Goal: Task Accomplishment & Management: Manage account settings

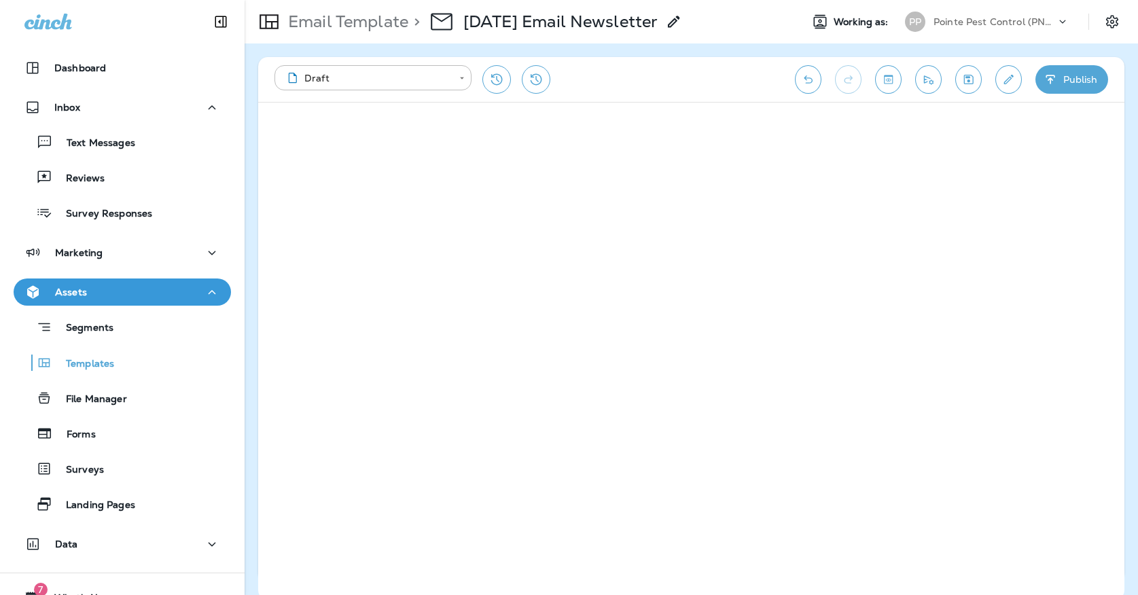
click at [978, 32] on div "PP Pointe Pest Control (PNW)" at bounding box center [987, 21] width 181 height 27
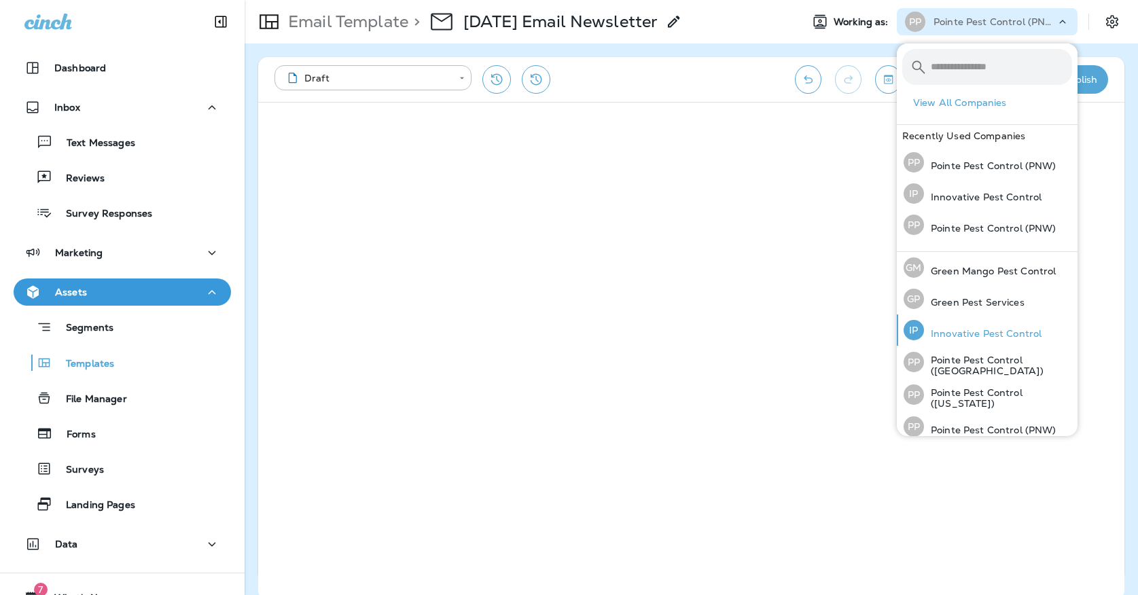
click at [953, 328] on p "Innovative Pest Control" at bounding box center [983, 333] width 118 height 11
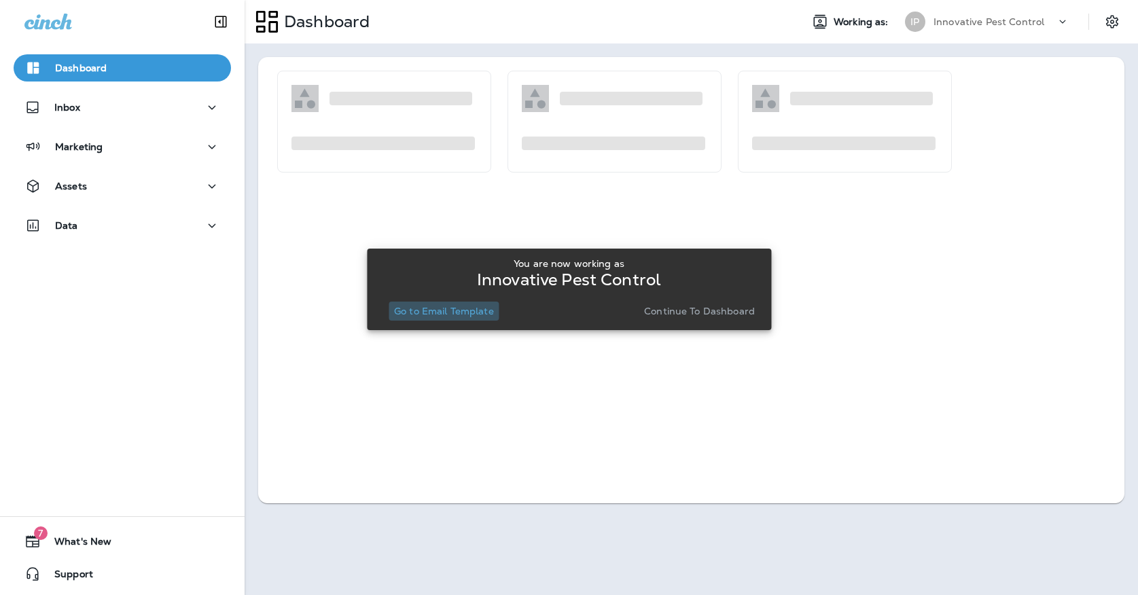
click at [450, 310] on p "Go to Email Template" at bounding box center [444, 311] width 100 height 11
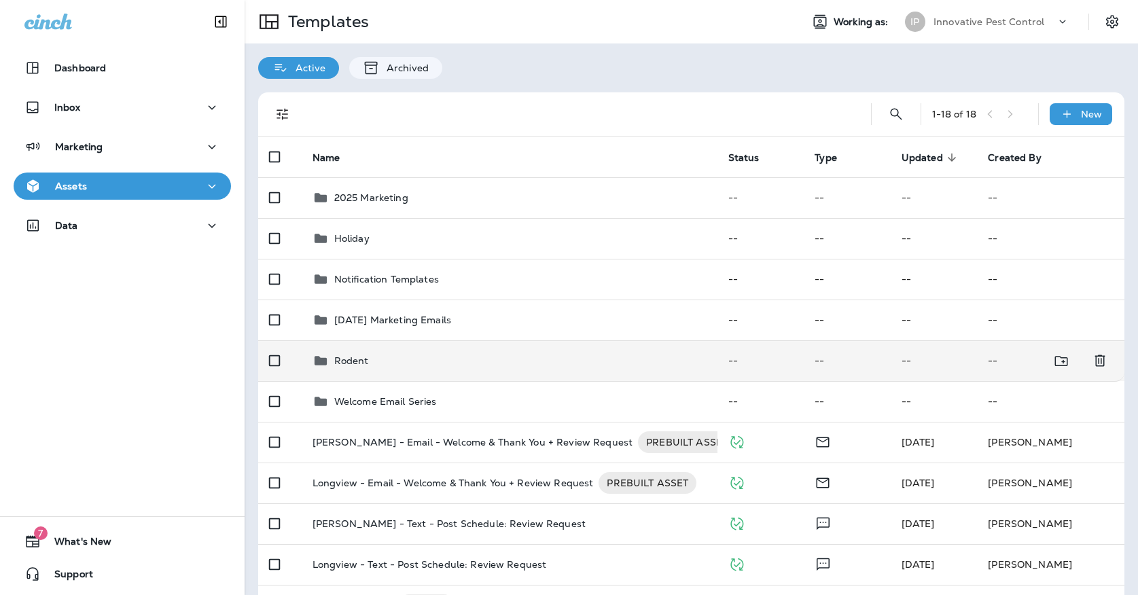
click at [374, 364] on td "Rodent" at bounding box center [510, 360] width 416 height 41
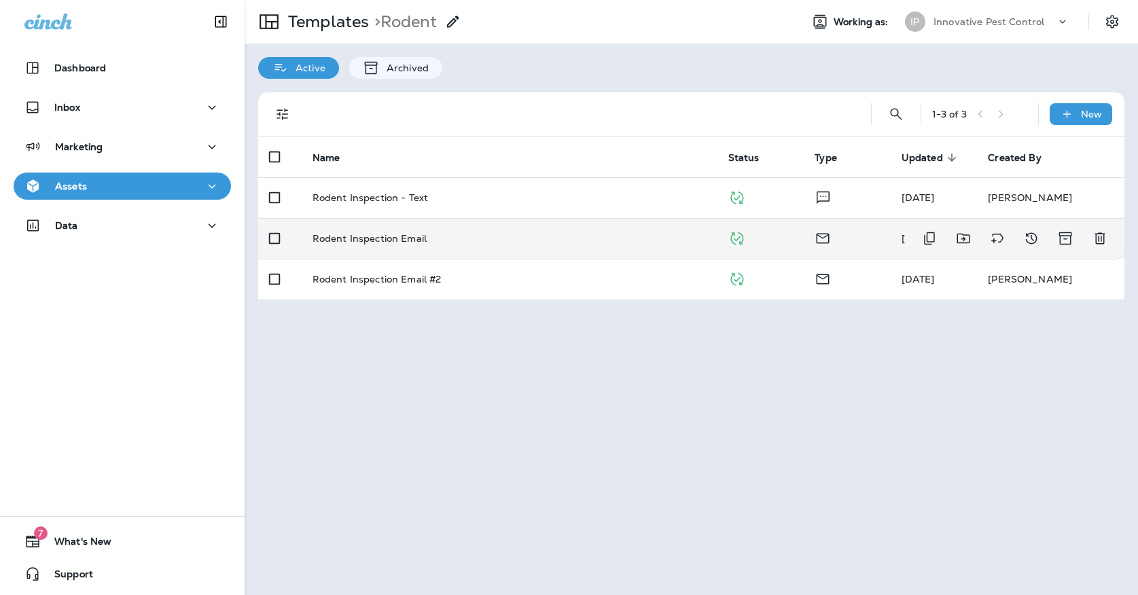
click at [437, 232] on td "Rodent Inspection Email" at bounding box center [510, 238] width 416 height 41
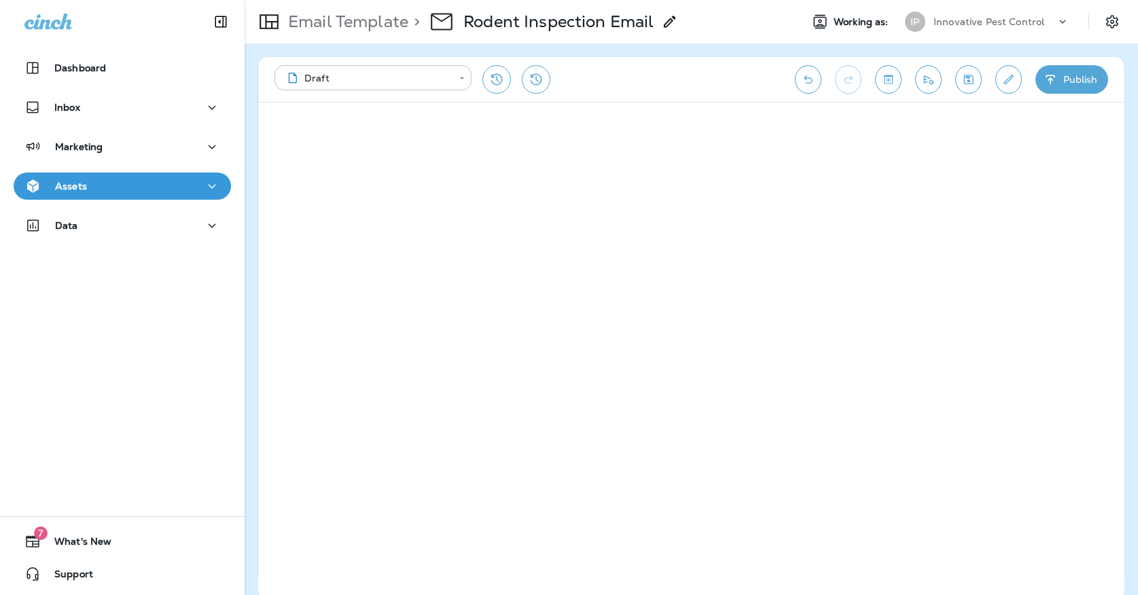
click at [342, 0] on body "**********" at bounding box center [569, 0] width 1138 height 0
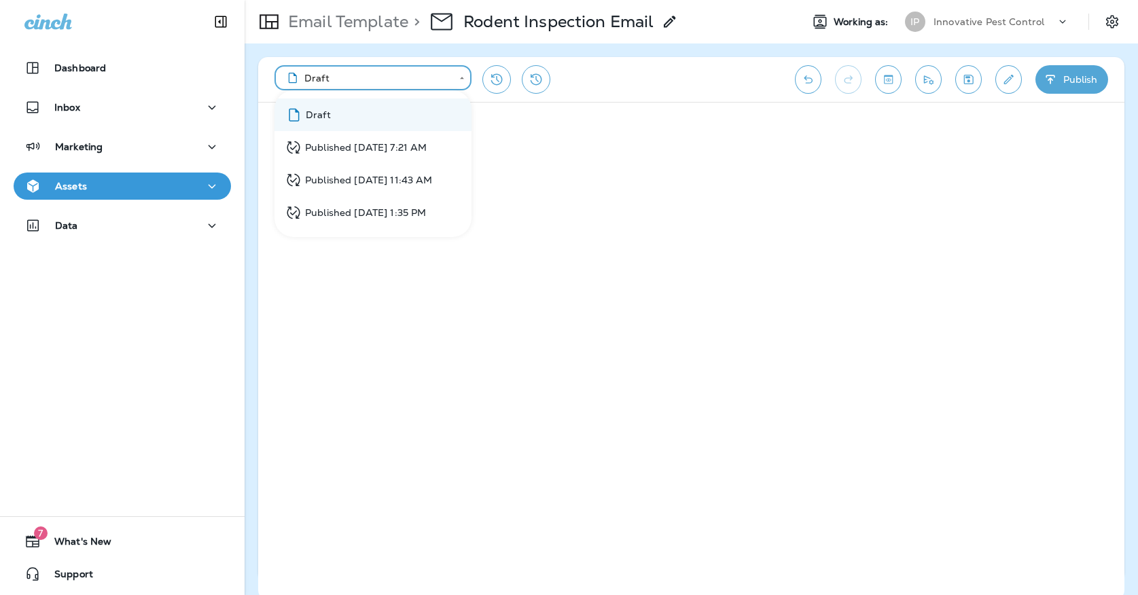
click at [135, 212] on div at bounding box center [569, 297] width 1138 height 595
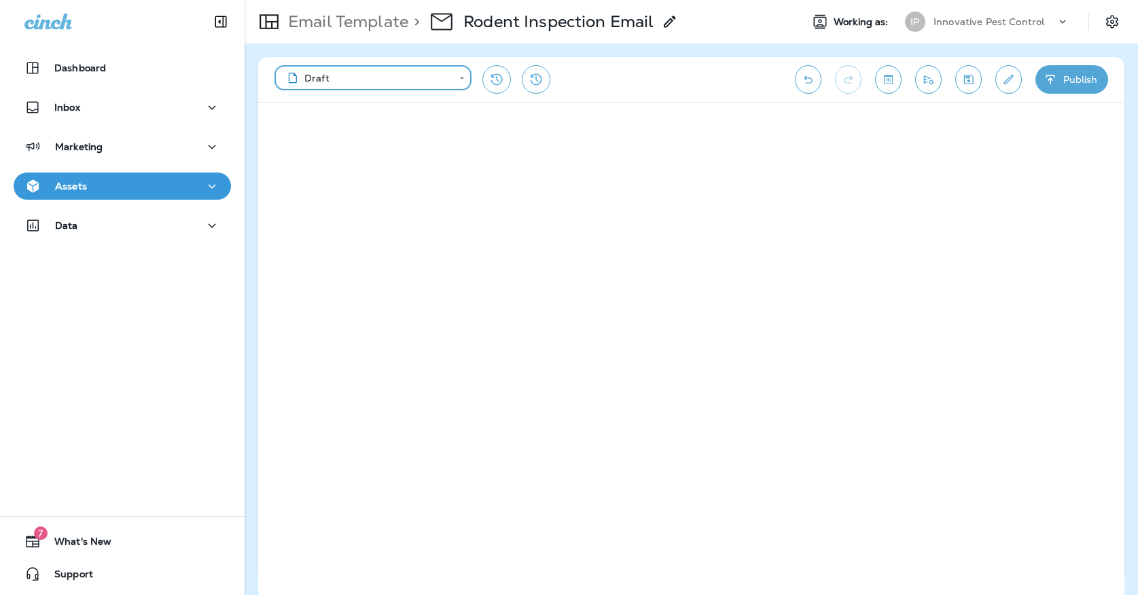
click at [135, 198] on button "Assets" at bounding box center [122, 186] width 217 height 27
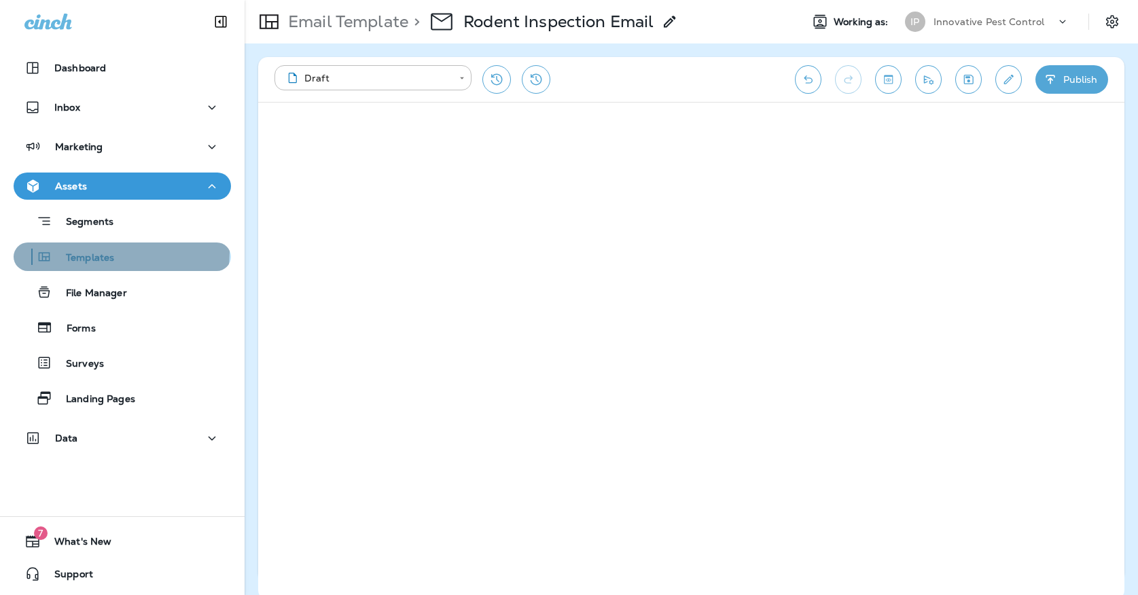
click at [110, 252] on p "Templates" at bounding box center [83, 258] width 62 height 13
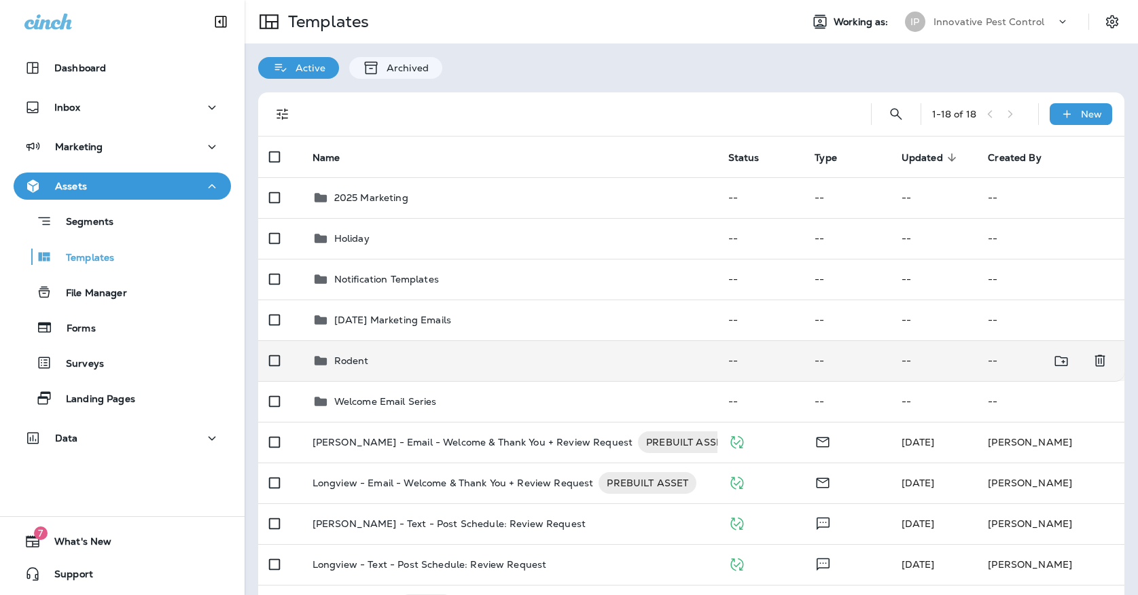
click at [450, 353] on div "Rodent" at bounding box center [509, 361] width 394 height 16
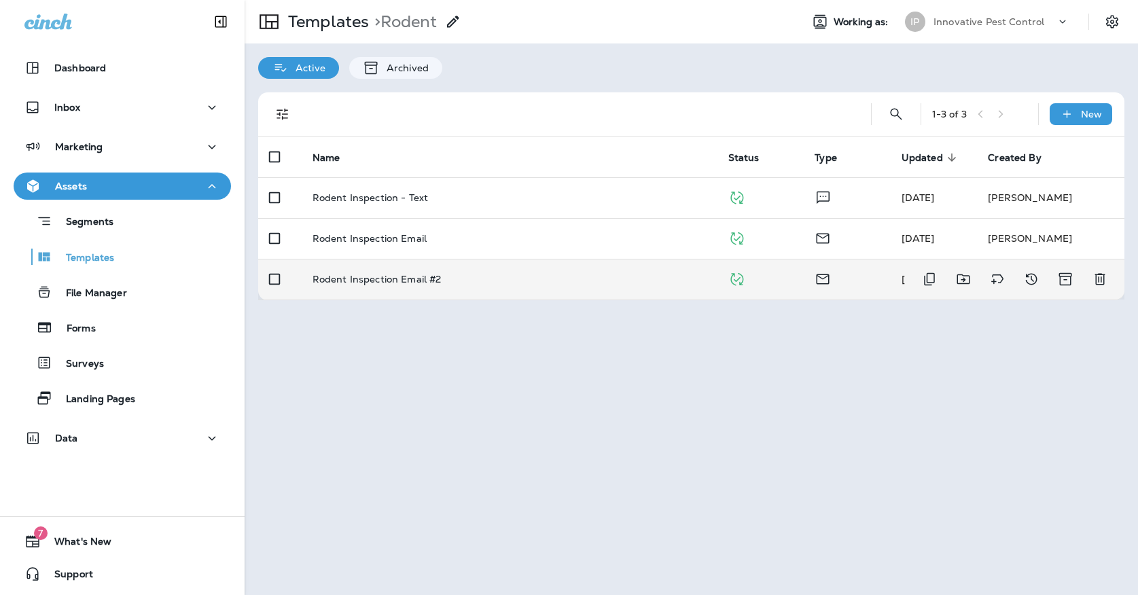
click at [457, 259] on td "Rodent Inspection Email #2" at bounding box center [510, 279] width 416 height 41
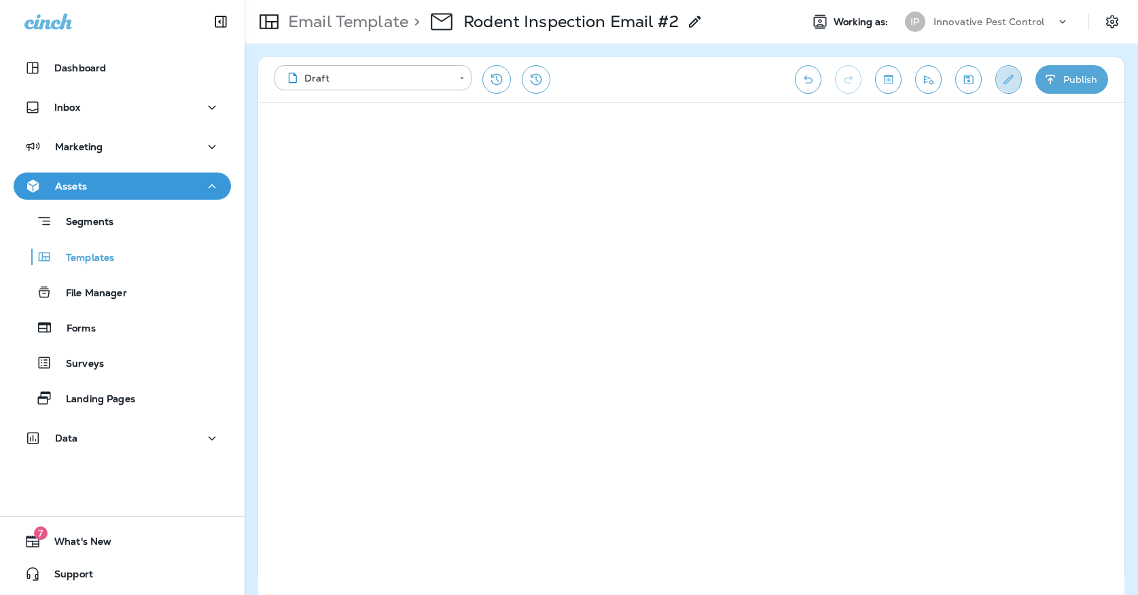
click at [1006, 75] on icon "Edit details" at bounding box center [1008, 80] width 14 height 14
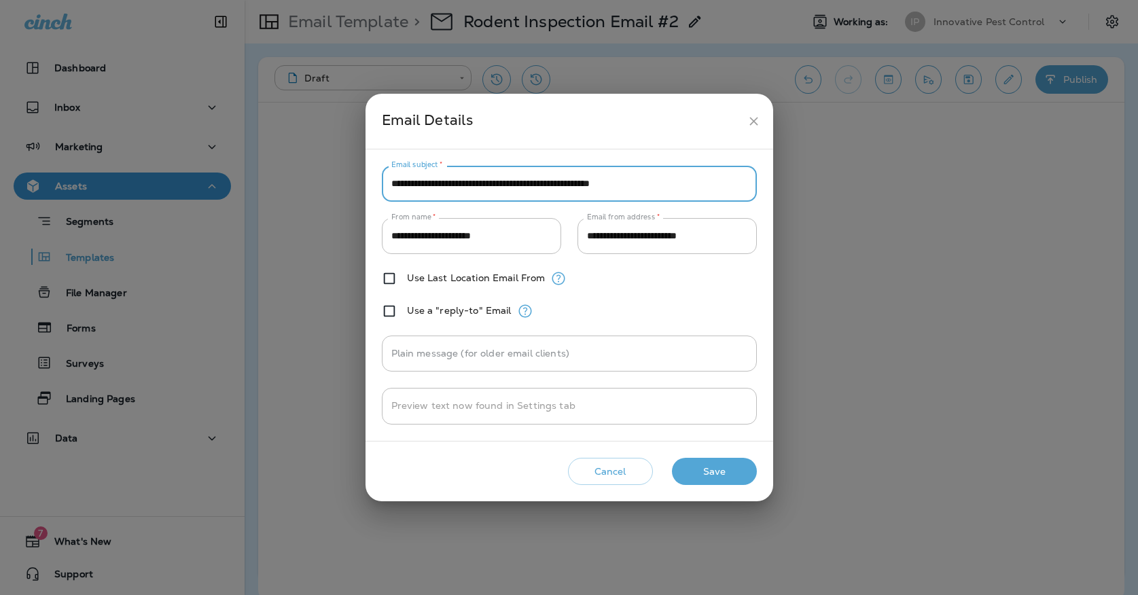
drag, startPoint x: 683, startPoint y: 183, endPoint x: 386, endPoint y: 185, distance: 296.9
type input "**********"
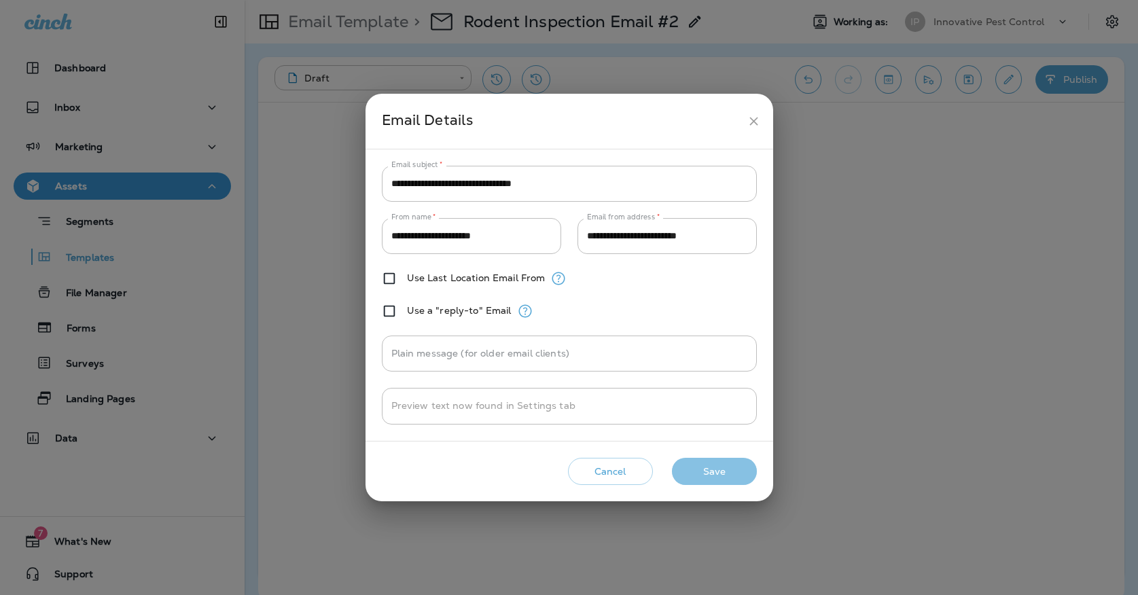
click at [709, 466] on button "Save" at bounding box center [714, 472] width 85 height 28
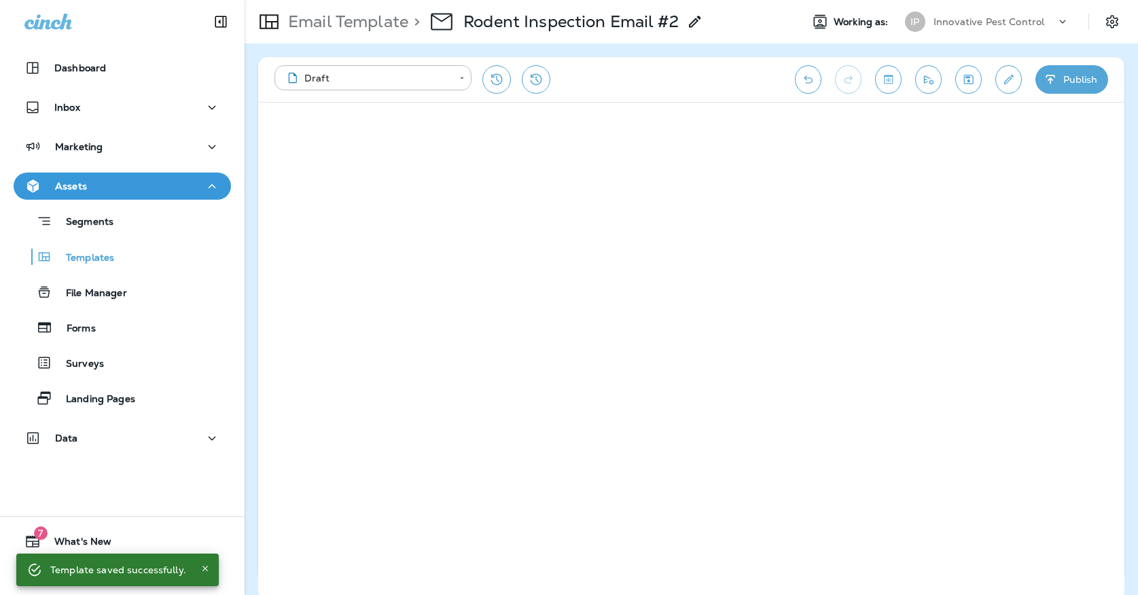
click at [1078, 82] on button "Publish" at bounding box center [1071, 79] width 73 height 29
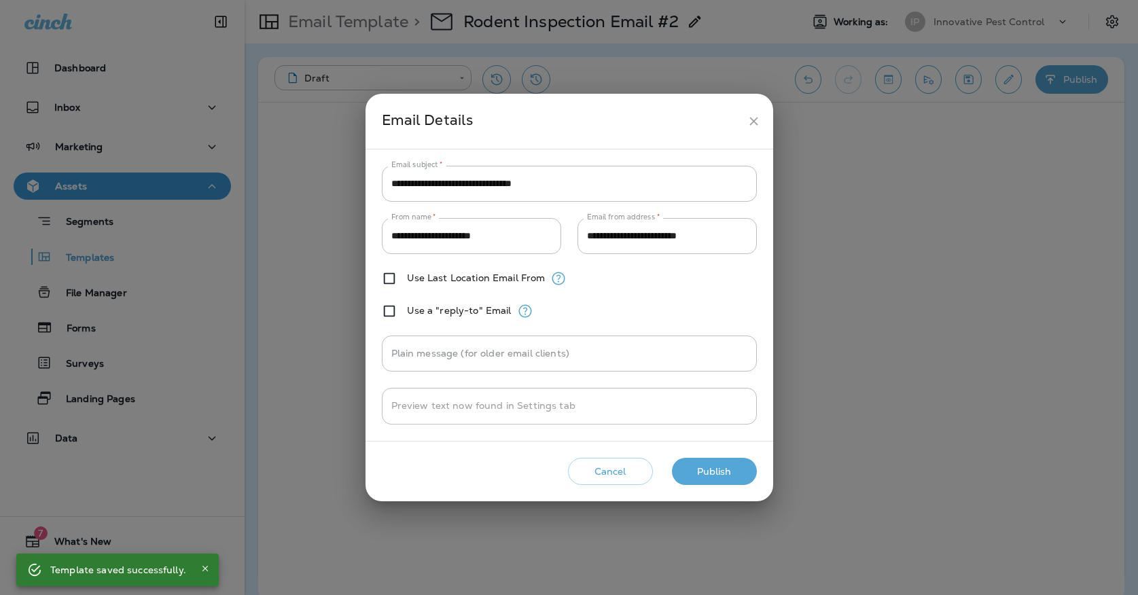
click at [720, 468] on button "Publish" at bounding box center [714, 472] width 85 height 28
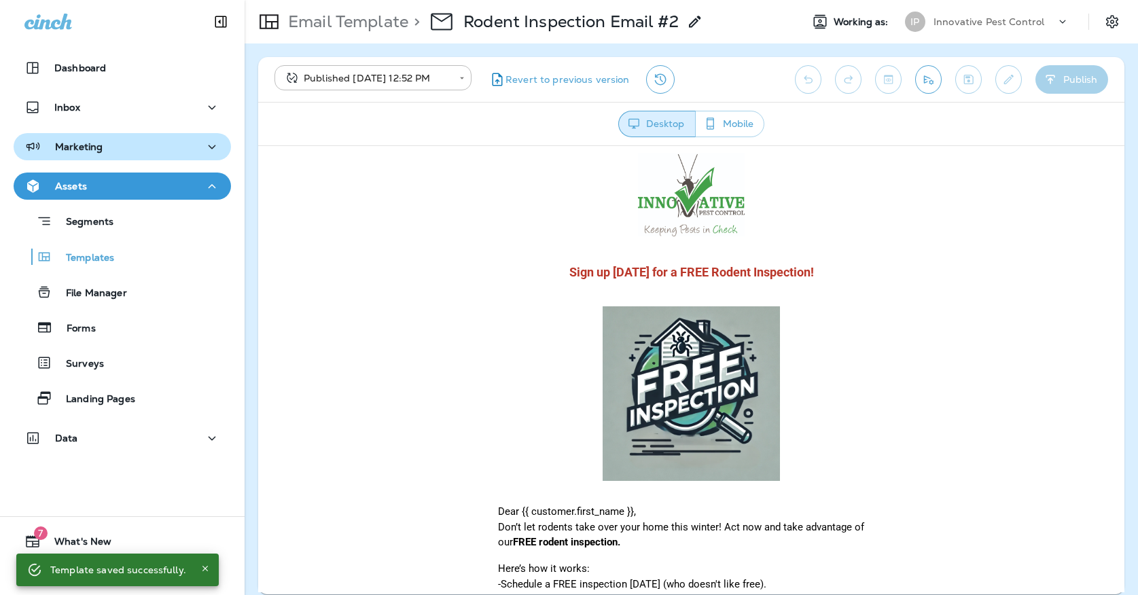
click at [198, 142] on div "Marketing" at bounding box center [122, 147] width 196 height 17
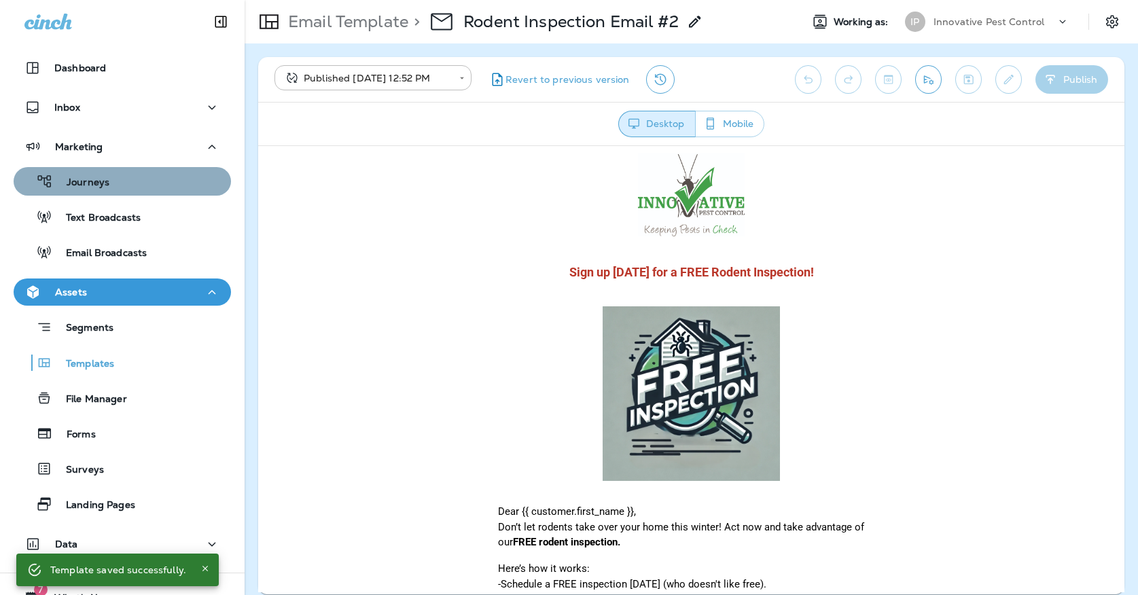
click at [146, 187] on div "Journeys" at bounding box center [122, 181] width 207 height 20
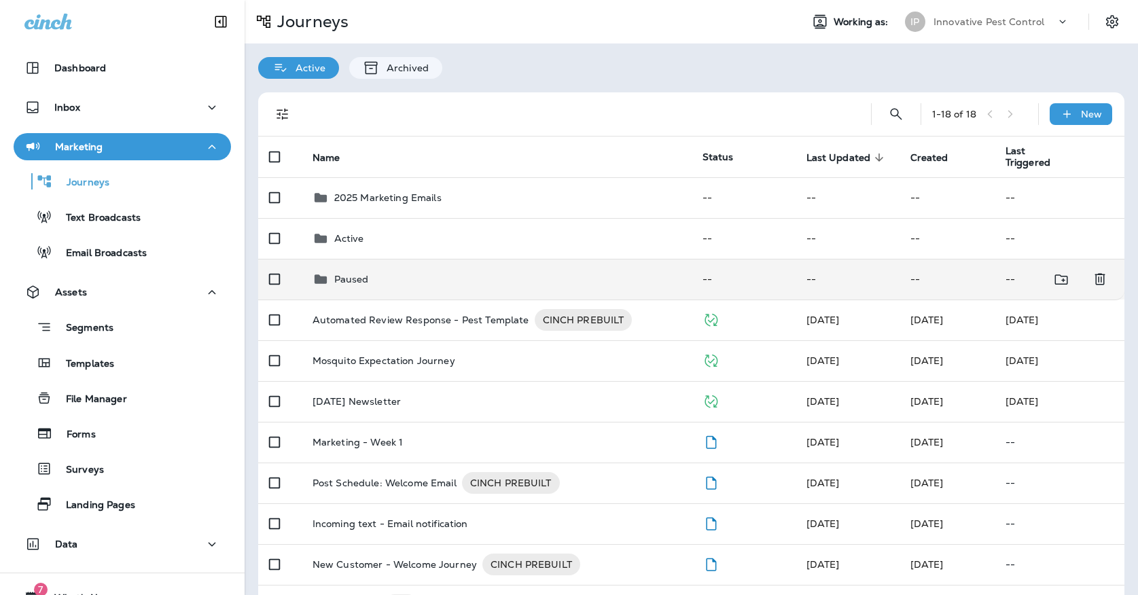
click at [436, 272] on div "Paused" at bounding box center [496, 279] width 368 height 16
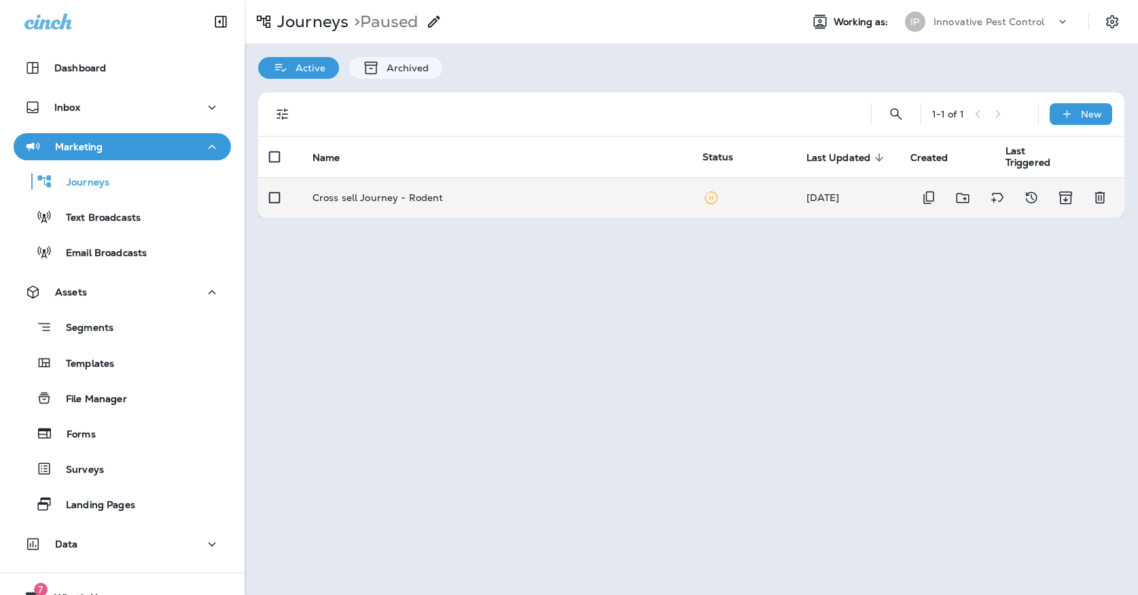
click at [435, 196] on p "Cross sell Journey - Rodent" at bounding box center [377, 197] width 131 height 11
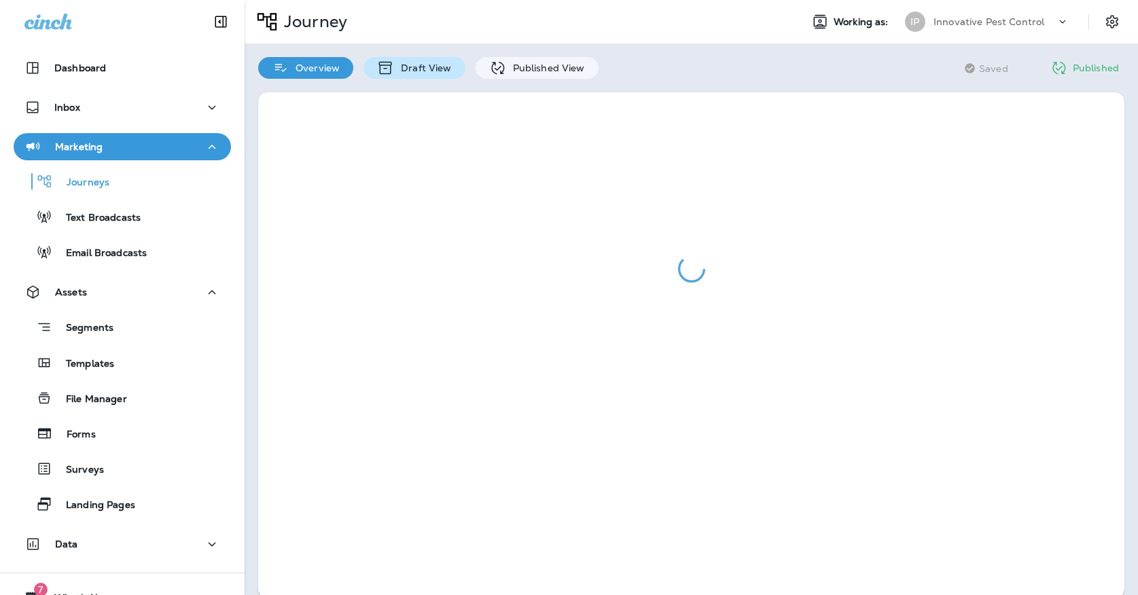
click at [434, 71] on p "Draft View" at bounding box center [422, 67] width 57 height 11
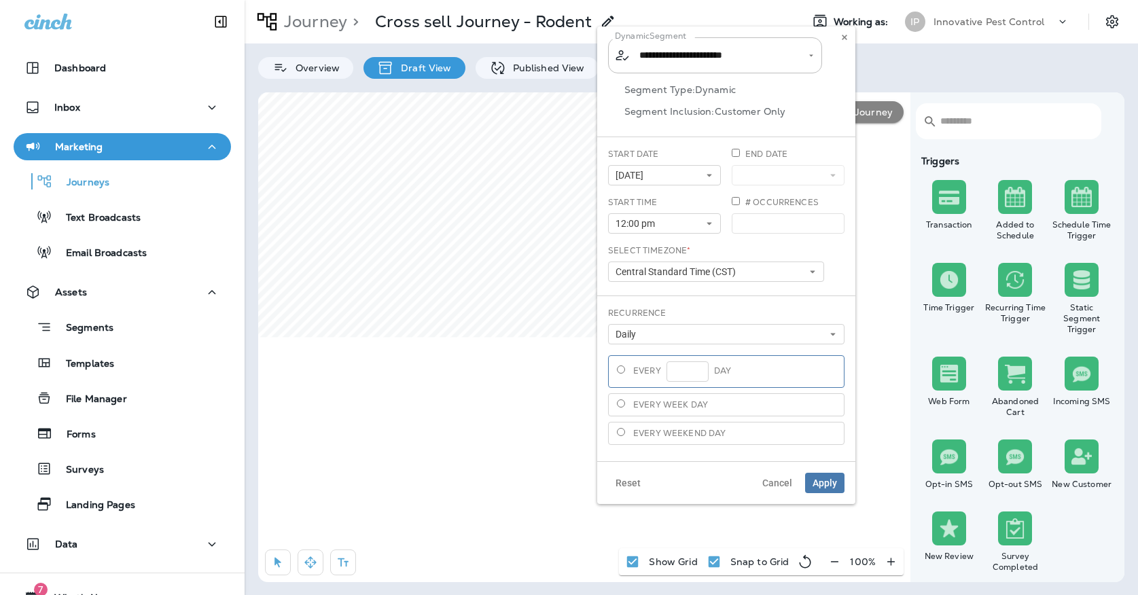
type input "**********"
click at [647, 178] on span "[DATE]" at bounding box center [631, 176] width 33 height 12
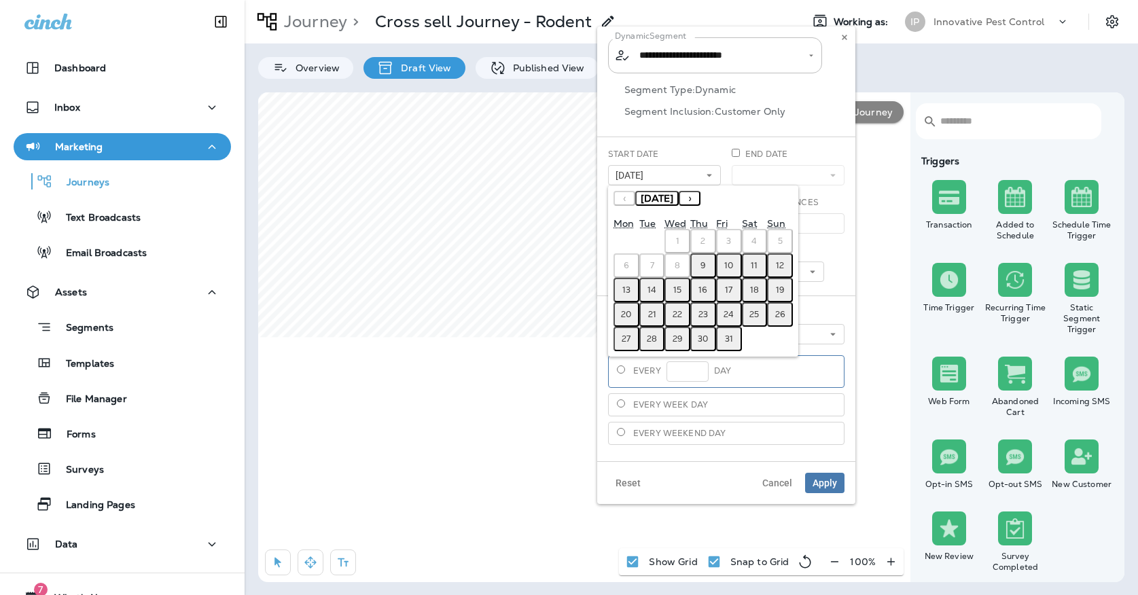
click at [677, 294] on abbr "15" at bounding box center [677, 290] width 8 height 11
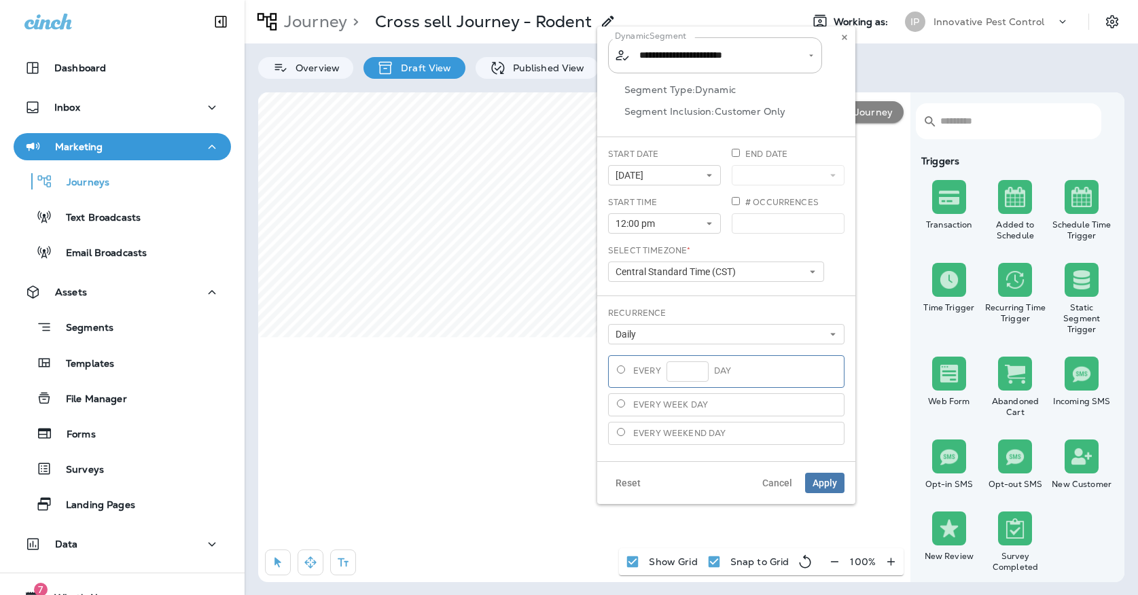
click at [668, 219] on button "12:00 pm" at bounding box center [664, 223] width 113 height 20
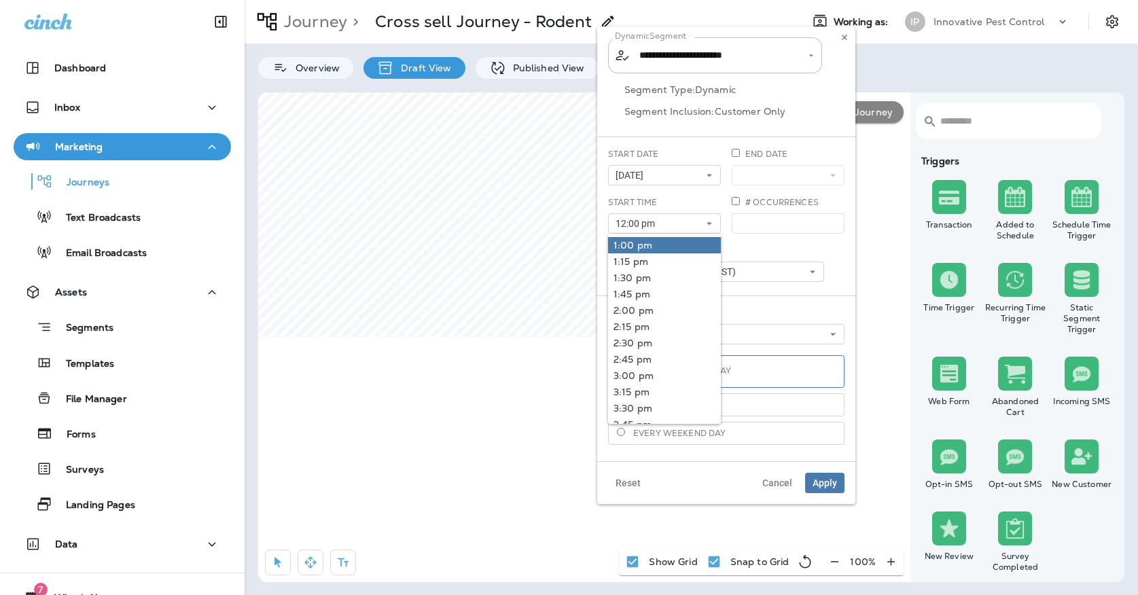
click at [635, 239] on link "1:00 pm" at bounding box center [664, 245] width 113 height 16
click at [665, 200] on div "Start Time 1:00 pm 1:00 pm 1:15 pm 1:30 pm 1:45 pm 2:00 pm 2:15 pm 2:30 pm 2:45…" at bounding box center [664, 214] width 113 height 37
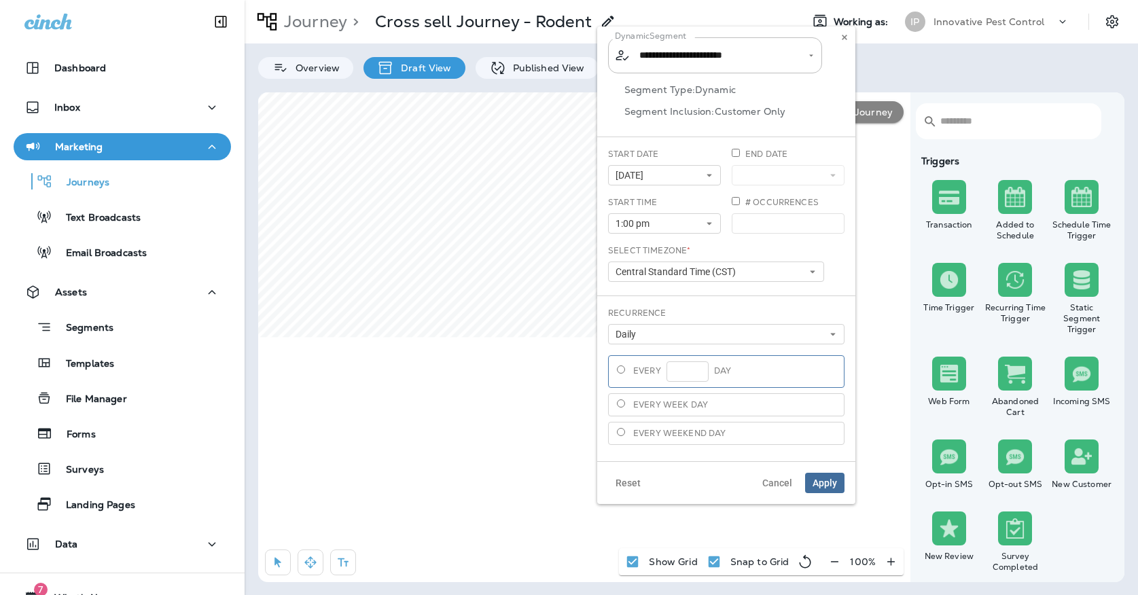
click at [822, 478] on span "Apply" at bounding box center [824, 483] width 24 height 10
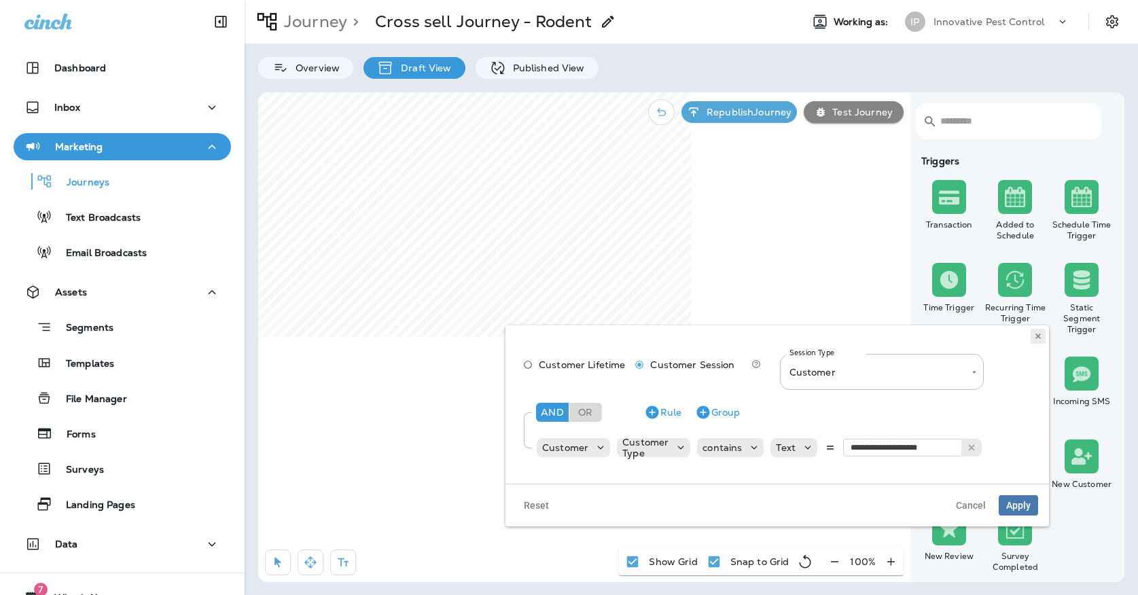
click at [1035, 338] on icon at bounding box center [1038, 336] width 8 height 8
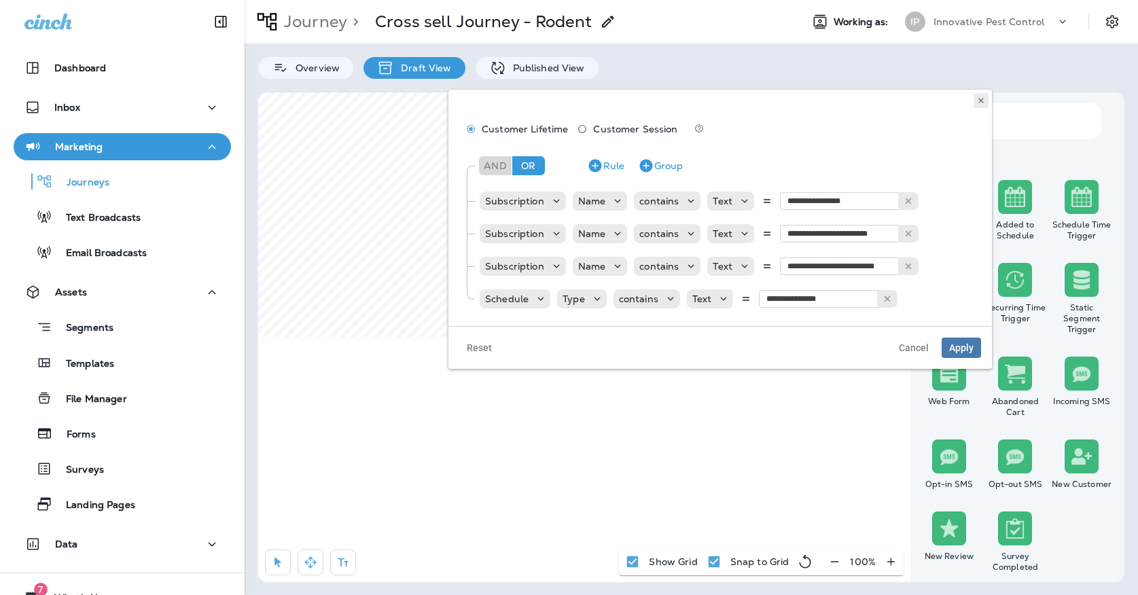
click at [981, 99] on icon at bounding box center [981, 100] width 8 height 8
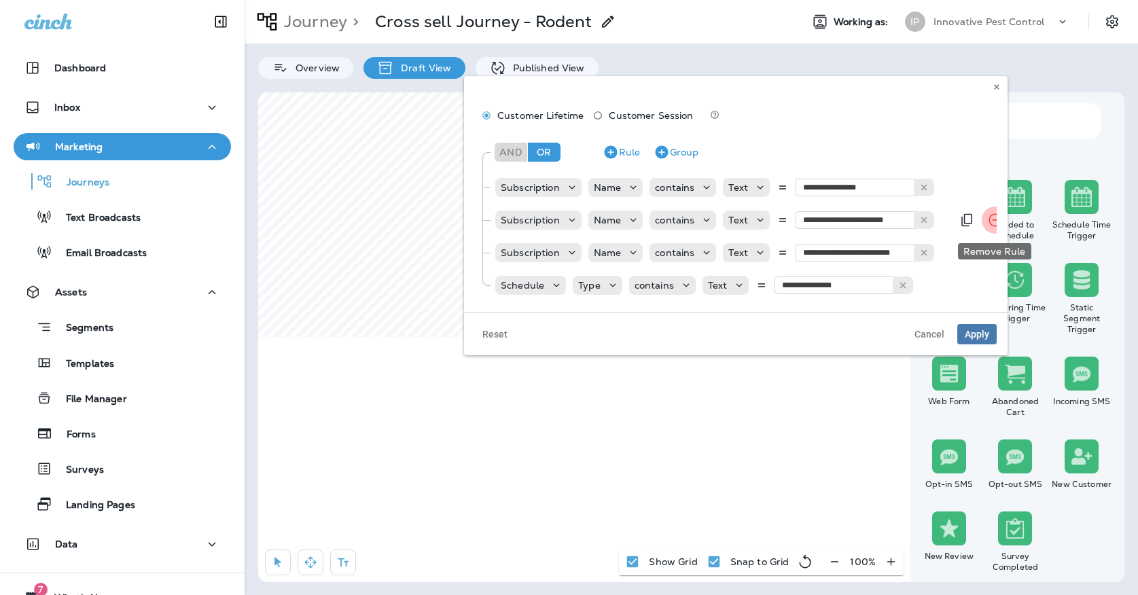
drag, startPoint x: 995, startPoint y: 86, endPoint x: 996, endPoint y: 212, distance: 125.7
click at [996, 212] on div "**********" at bounding box center [735, 215] width 543 height 279
click at [993, 84] on icon at bounding box center [997, 87] width 8 height 8
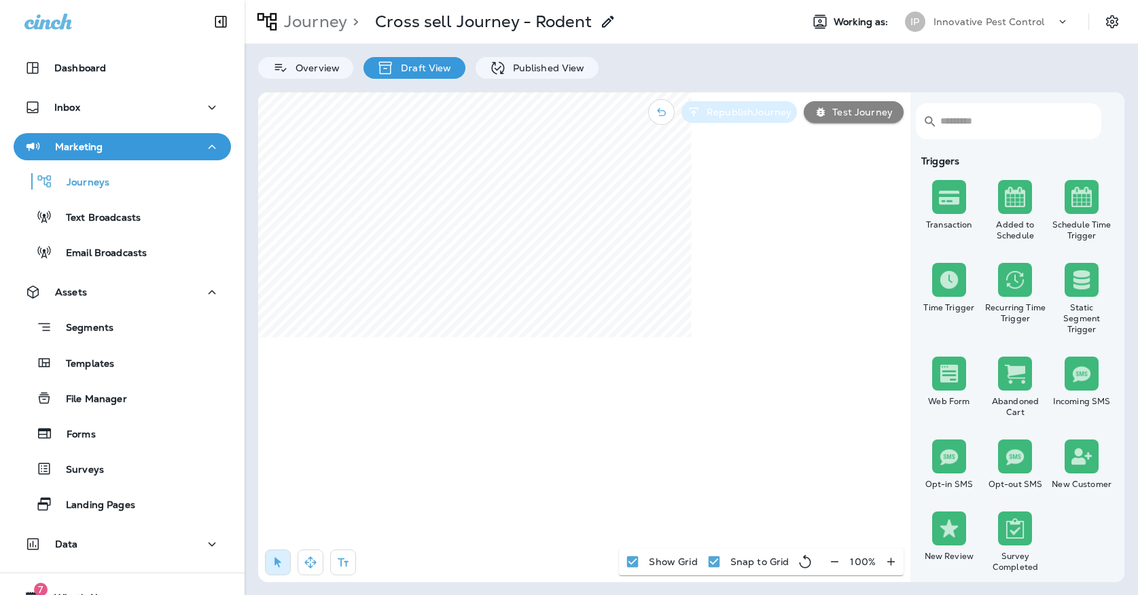
click at [704, 109] on p "Republish Journey" at bounding box center [746, 112] width 90 height 11
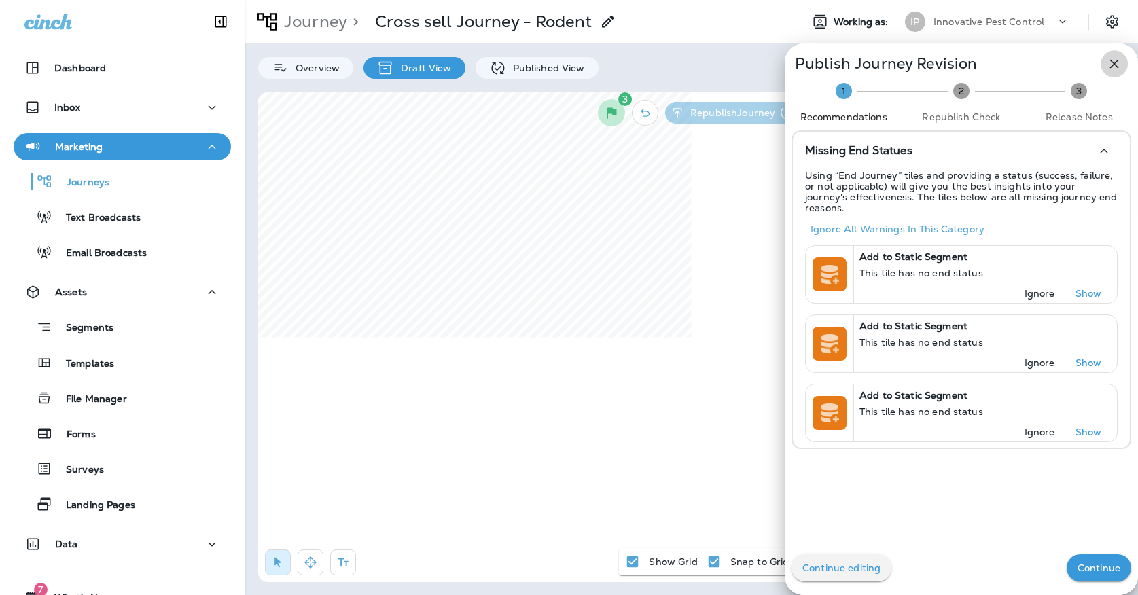
click at [1114, 56] on icon "button" at bounding box center [1114, 64] width 16 height 16
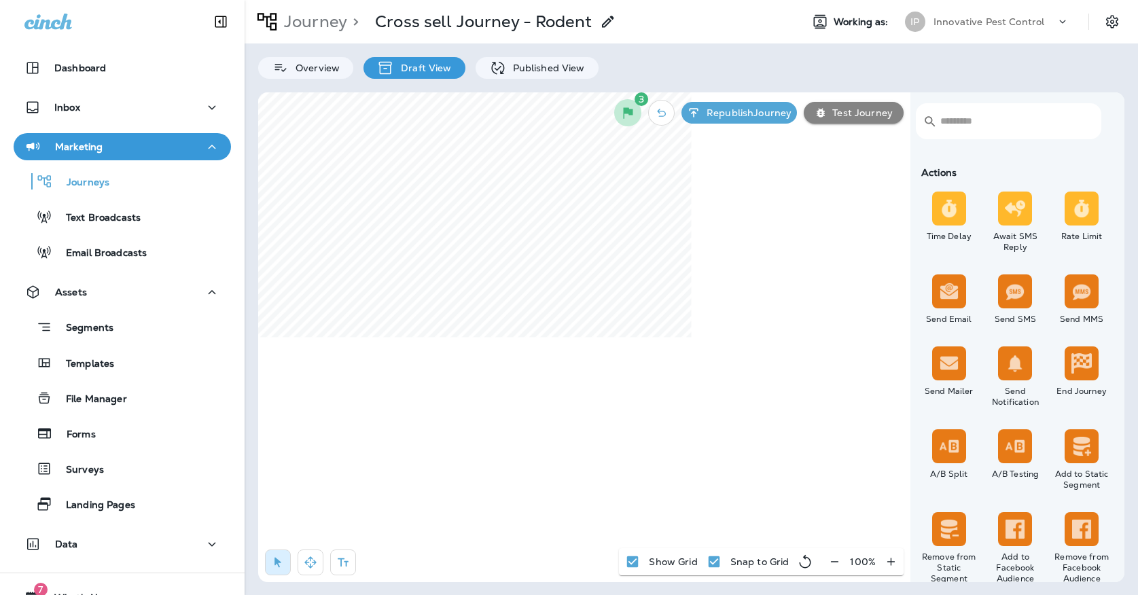
scroll to position [504, 0]
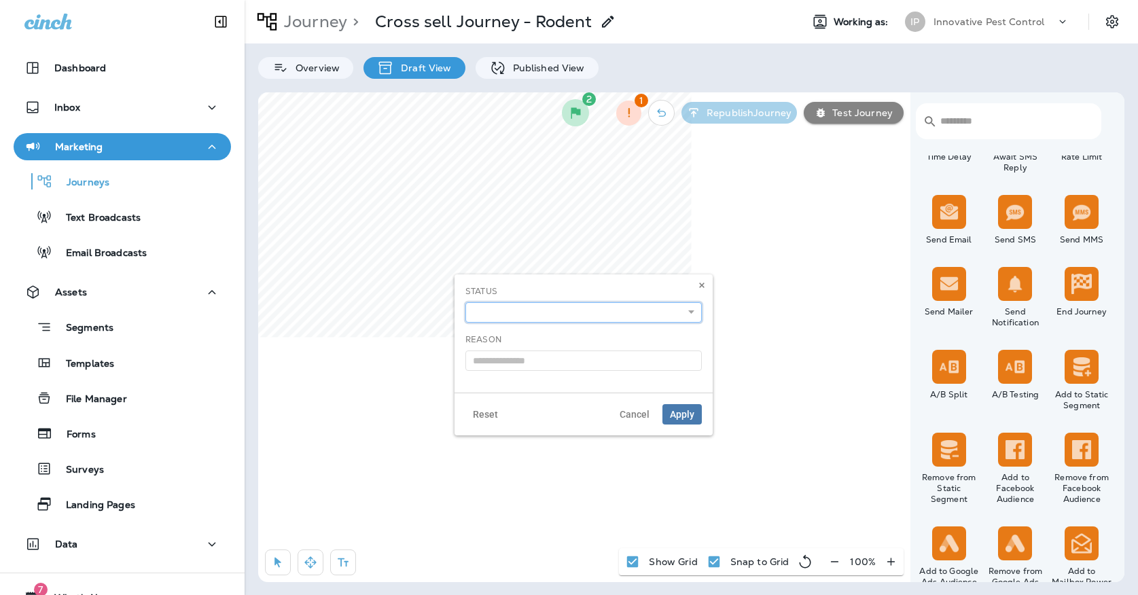
select select "**********"
click at [692, 415] on span "Apply" at bounding box center [682, 415] width 24 height 10
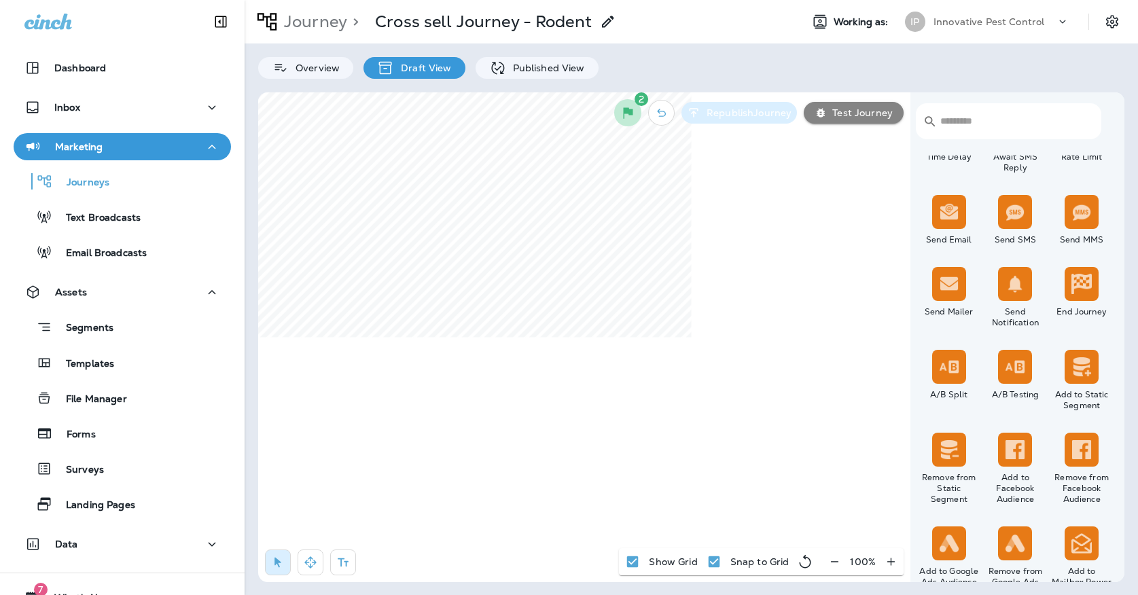
click at [715, 110] on p "Republish Journey" at bounding box center [746, 112] width 90 height 11
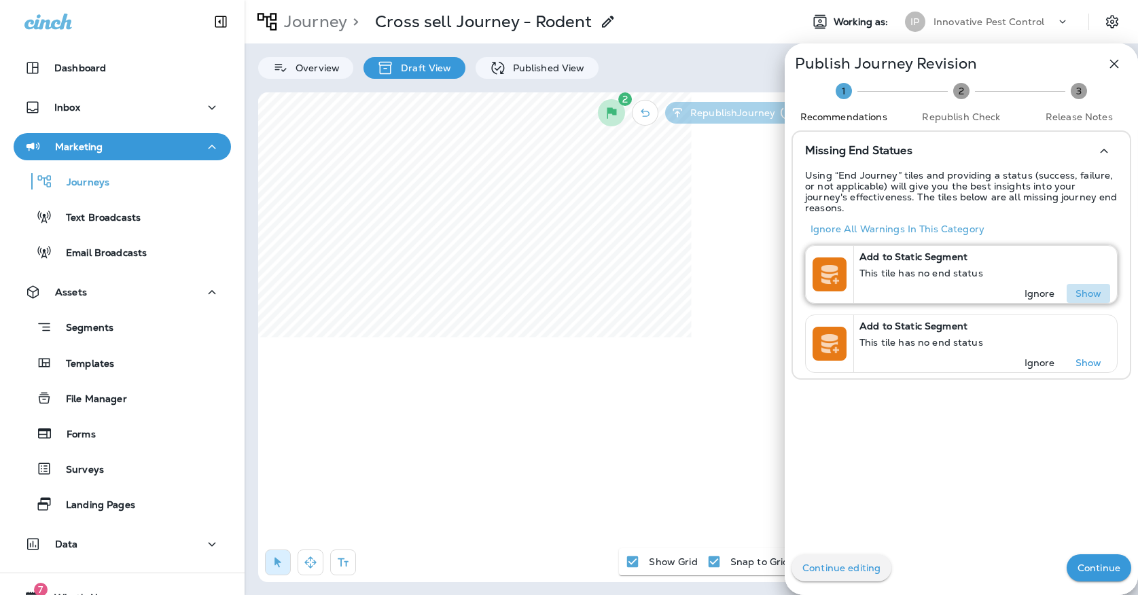
click at [1091, 288] on p "Show" at bounding box center [1088, 293] width 26 height 11
click at [635, 289] on div at bounding box center [569, 297] width 1138 height 595
click at [1120, 62] on icon "button" at bounding box center [1114, 64] width 16 height 16
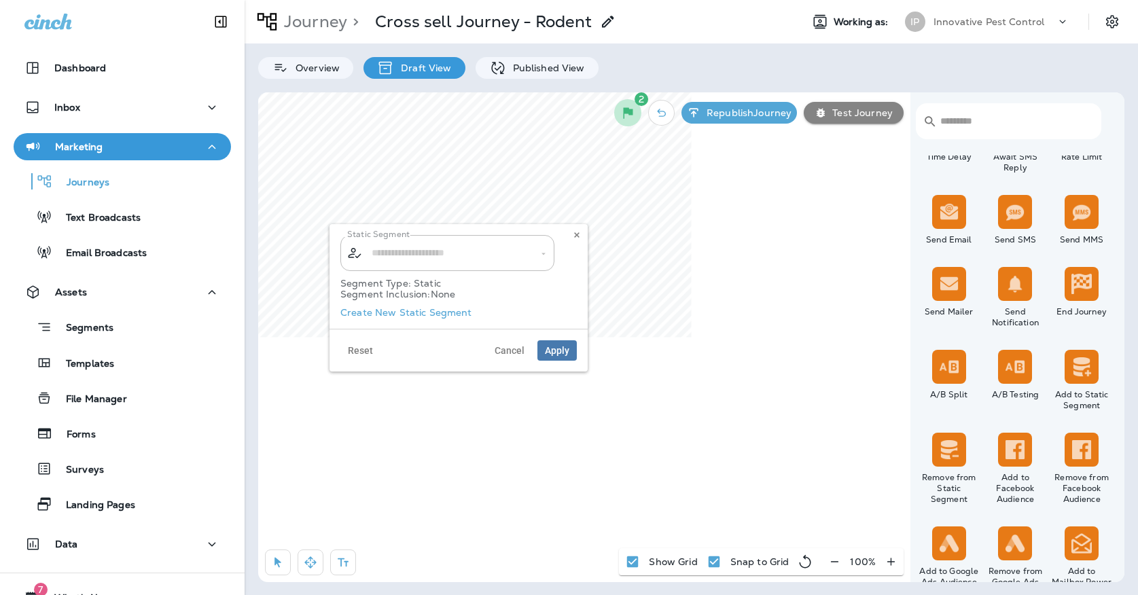
type input "**********"
click at [582, 232] on button at bounding box center [576, 235] width 15 height 15
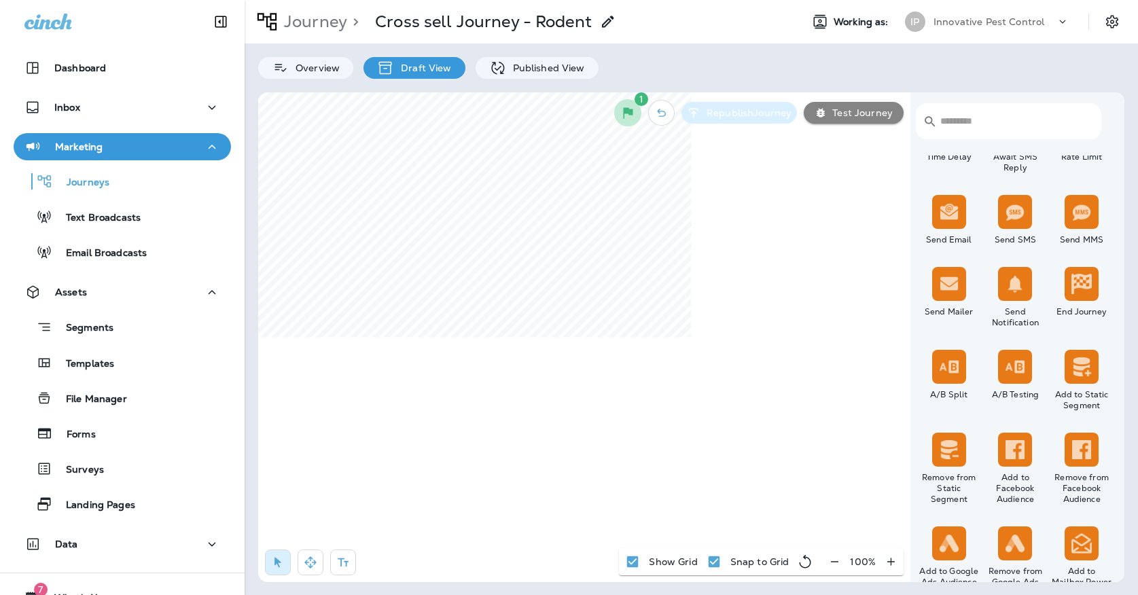
click at [717, 111] on p "Republish Journey" at bounding box center [746, 112] width 90 height 11
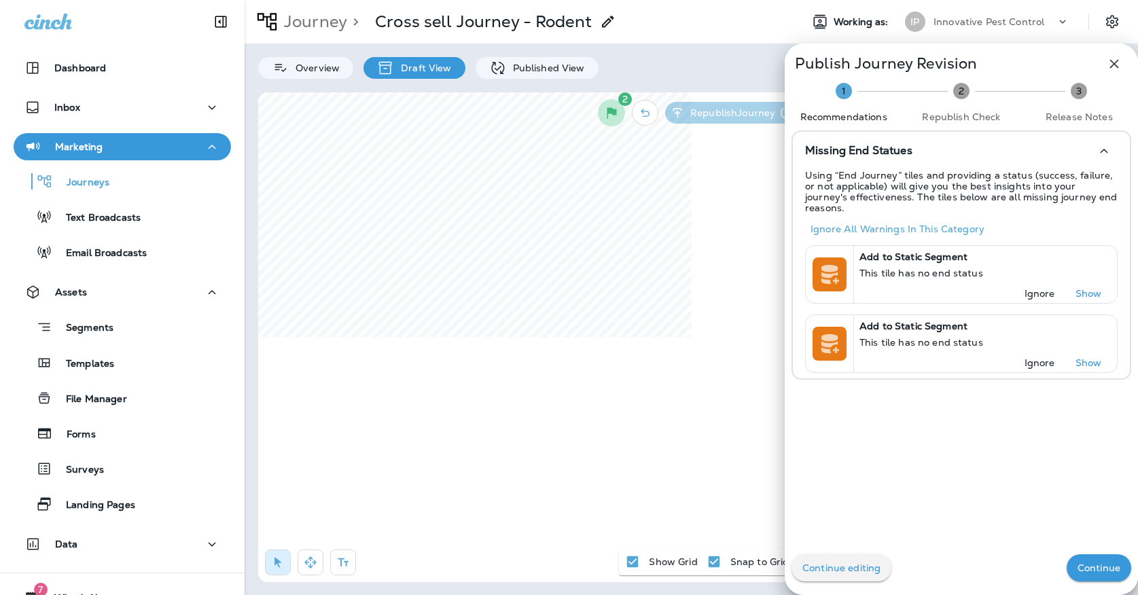
click at [1120, 569] on p "Continue" at bounding box center [1098, 567] width 43 height 11
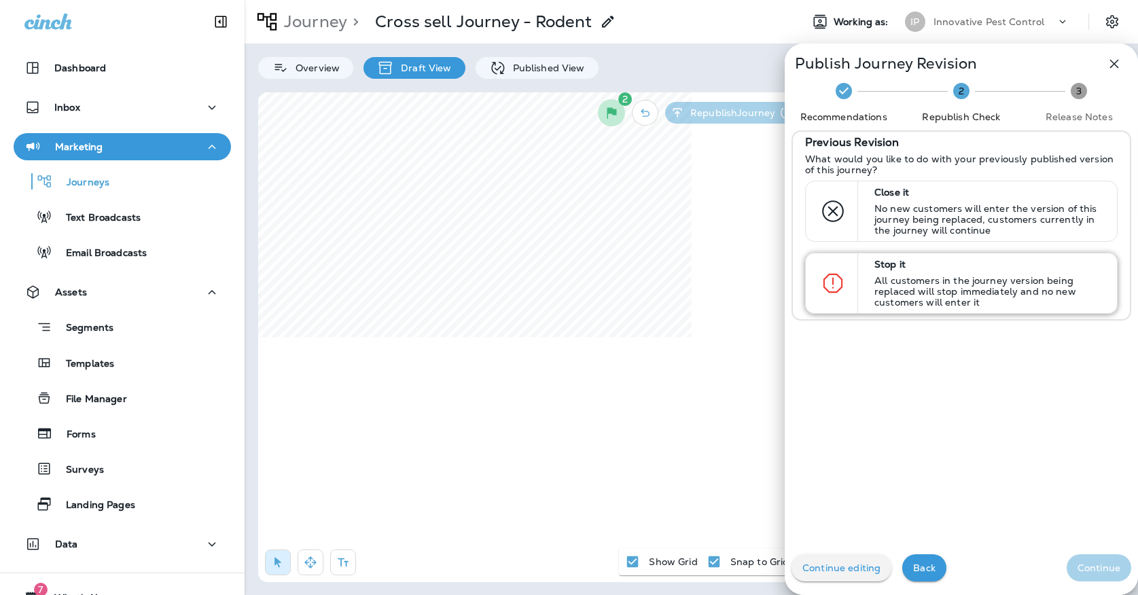
click at [927, 282] on p "All customers in the journey version being replaced will stop immediately and n…" at bounding box center [989, 291] width 230 height 33
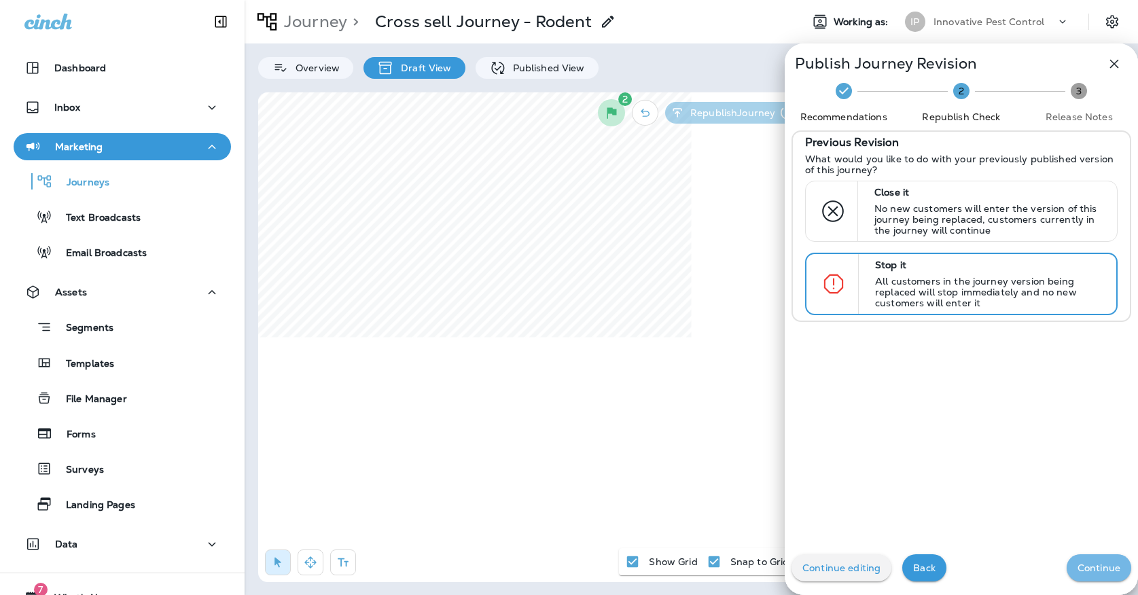
click at [1081, 569] on p "Continue" at bounding box center [1098, 567] width 43 height 11
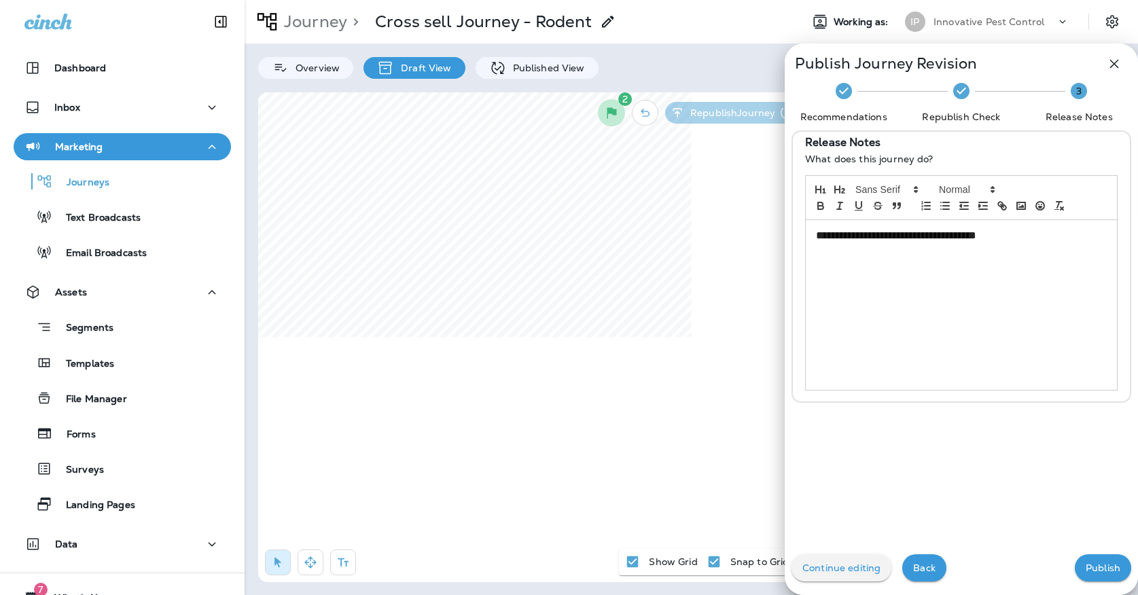
click at [1091, 563] on p "Publish" at bounding box center [1103, 567] width 35 height 11
